Goal: Information Seeking & Learning: Learn about a topic

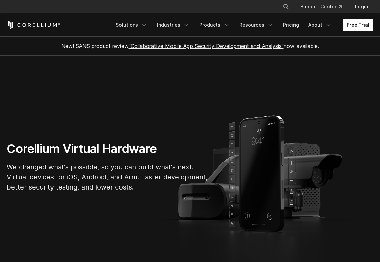
click at [240, 45] on link ""Collaborative Mobile App Security Development and Analysis"" at bounding box center [206, 45] width 155 height 7
click at [273, 25] on icon "Navigation Menu" at bounding box center [270, 25] width 7 height 7
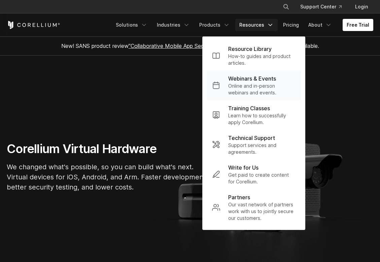
click at [252, 88] on p "Online and in-person webinars and events." at bounding box center [261, 89] width 67 height 13
